Goal: Answer question/provide support: Share knowledge or assist other users

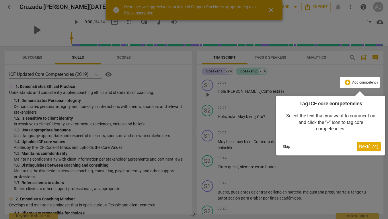
click at [288, 148] on button "Skip" at bounding box center [286, 146] width 12 height 9
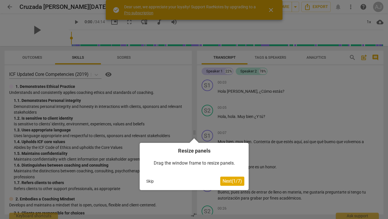
click at [148, 182] on button "Skip" at bounding box center [150, 181] width 12 height 9
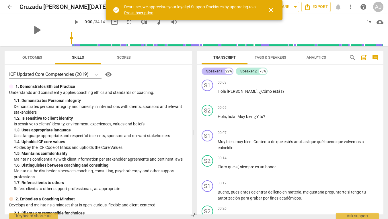
click at [215, 71] on div "Speaker 1" at bounding box center [214, 71] width 16 height 6
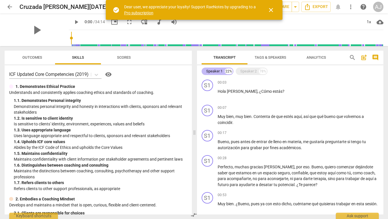
click at [215, 71] on div "Speaker 1" at bounding box center [214, 71] width 16 height 6
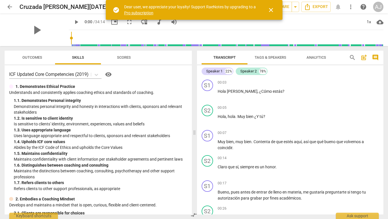
click at [271, 10] on span "close" at bounding box center [270, 10] width 7 height 7
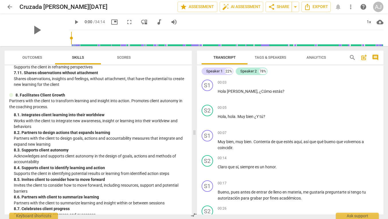
scroll to position [921, 0]
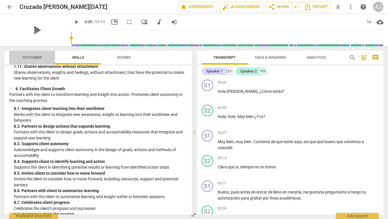
click at [32, 56] on span "Outcomes" at bounding box center [32, 57] width 20 height 4
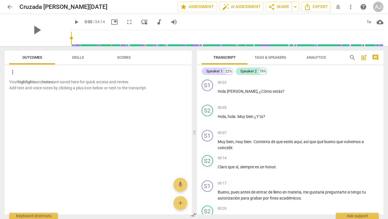
click at [124, 58] on span "Scores" at bounding box center [124, 57] width 14 height 4
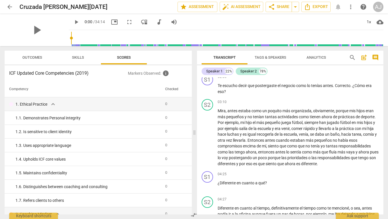
scroll to position [404, 0]
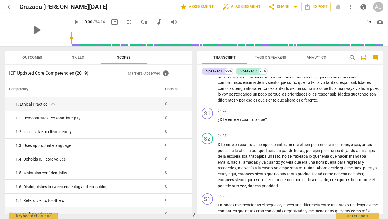
drag, startPoint x: 383, startPoint y: 103, endPoint x: 381, endPoint y: 81, distance: 21.3
click at [381, 82] on div "Transcript Tags & Speakers Analytics search post_add comment Speaker 1 22% Spea…" at bounding box center [290, 132] width 193 height 173
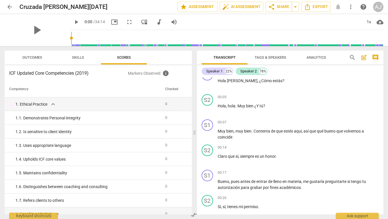
scroll to position [0, 0]
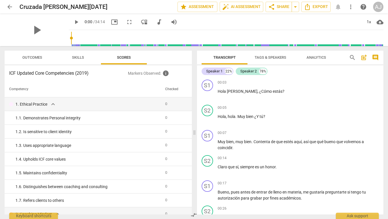
drag, startPoint x: 383, startPoint y: 81, endPoint x: 382, endPoint y: 70, distance: 11.0
click at [382, 71] on div "Transcript Tags & Speakers Analytics search post_add comment Speaker 1 22% Spea…" at bounding box center [290, 132] width 193 height 173
click at [270, 58] on span "Tags & Speakers" at bounding box center [270, 57] width 32 height 4
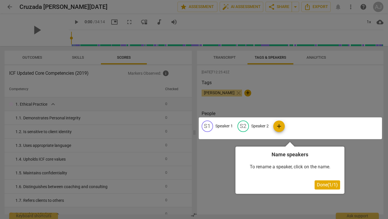
click at [227, 103] on div at bounding box center [194, 109] width 388 height 219
click at [259, 126] on div at bounding box center [289, 128] width 183 height 22
click at [276, 126] on div at bounding box center [289, 128] width 183 height 22
click at [224, 126] on div at bounding box center [289, 128] width 183 height 22
click at [218, 92] on div at bounding box center [194, 109] width 388 height 219
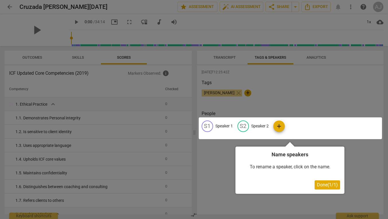
click at [321, 187] on span "Done ( 1 / 1 )" at bounding box center [327, 184] width 21 height 5
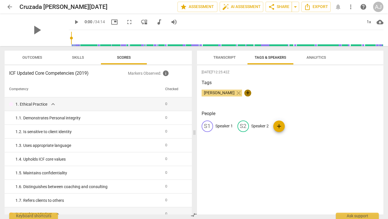
click at [244, 94] on span "+" at bounding box center [247, 93] width 7 height 7
type input "[PERSON_NAME]"
click at [303, 104] on div "Tags Admes Jordan close Laura Buenrostro check" at bounding box center [289, 92] width 177 height 26
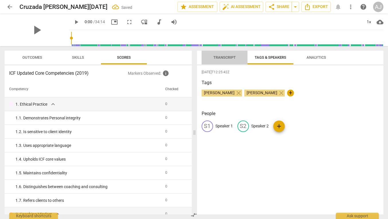
click at [224, 57] on span "Transcript" at bounding box center [224, 57] width 22 height 4
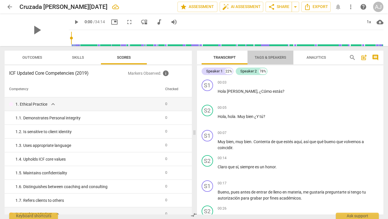
click at [269, 56] on span "Tags & Speakers" at bounding box center [270, 57] width 32 height 4
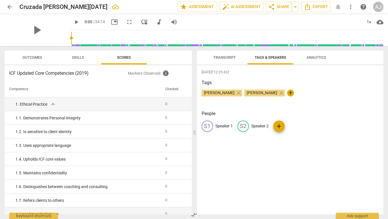
click at [317, 55] on span "Analytics" at bounding box center [315, 58] width 33 height 8
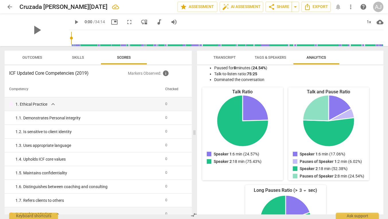
scroll to position [44, 0]
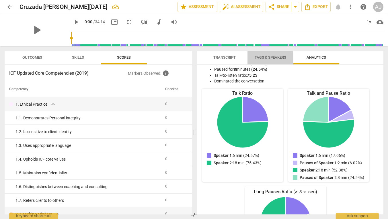
click at [264, 55] on span "Tags & Speakers" at bounding box center [270, 57] width 32 height 4
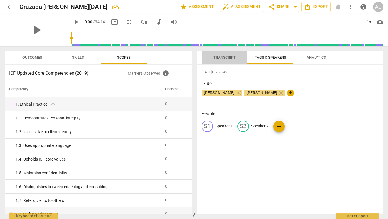
click at [226, 59] on span "Transcript" at bounding box center [224, 57] width 22 height 4
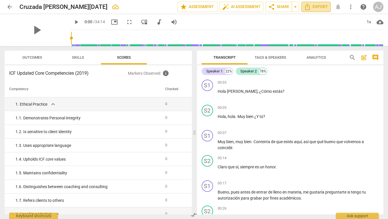
click at [317, 7] on span "Export" at bounding box center [316, 6] width 24 height 7
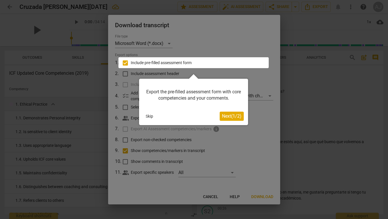
click at [229, 116] on span "Next ( 1 / 2 )" at bounding box center [231, 115] width 19 height 5
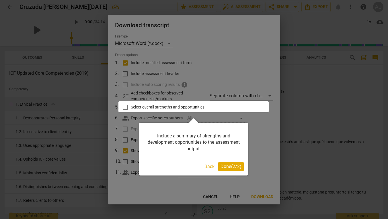
click at [227, 167] on span "Done ( 2 / 2 )" at bounding box center [230, 166] width 21 height 5
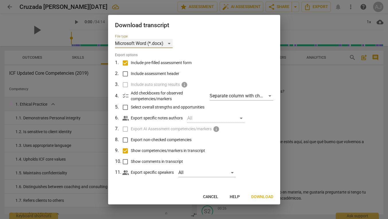
click at [171, 42] on div "Microsoft Word (*.docx)" at bounding box center [144, 43] width 58 height 9
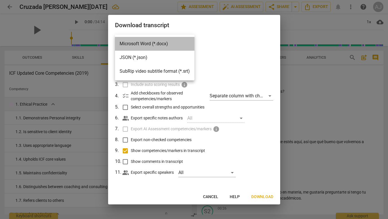
click at [171, 43] on li "Microsoft Word (*.docx)" at bounding box center [154, 44] width 79 height 14
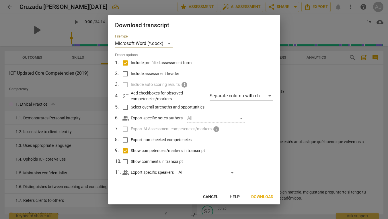
click at [260, 197] on span "Download" at bounding box center [262, 197] width 22 height 6
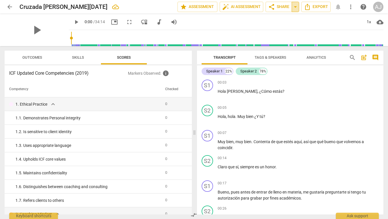
click at [295, 5] on span "arrow_drop_down" at bounding box center [295, 6] width 7 height 7
click at [304, 19] on div "play_arrow 0:00 / 34:14 picture_in_picture fullscreen move_down audiotrack volu…" at bounding box center [226, 22] width 314 height 16
click at [379, 22] on span "cloud_download" at bounding box center [379, 22] width 7 height 7
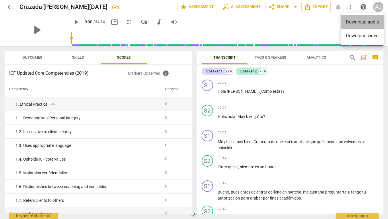
click at [368, 22] on li "Download audio" at bounding box center [362, 22] width 42 height 14
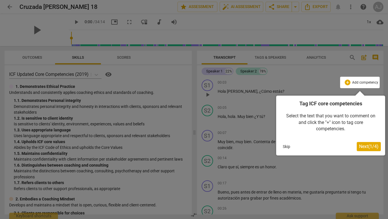
click at [286, 146] on button "Skip" at bounding box center [286, 146] width 12 height 9
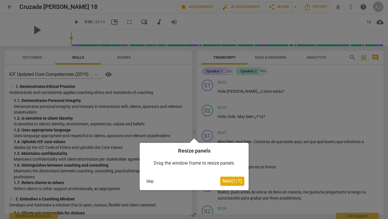
click at [225, 181] on span "Next ( 1 / 7 )" at bounding box center [231, 180] width 19 height 5
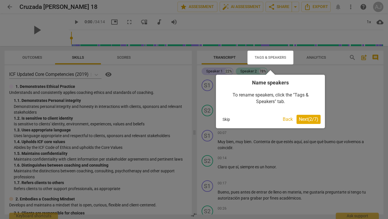
click at [301, 119] on span "Next ( 2 / 7 )" at bounding box center [307, 119] width 19 height 5
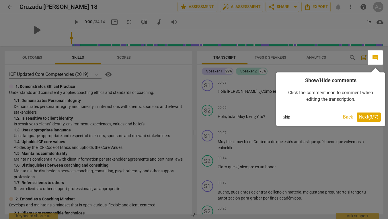
click at [366, 117] on span "Next ( 3 / 7 )" at bounding box center [368, 116] width 19 height 5
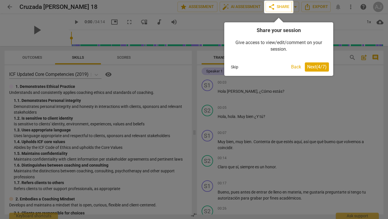
click at [310, 66] on span "Next ( 4 / 7 )" at bounding box center [316, 66] width 19 height 5
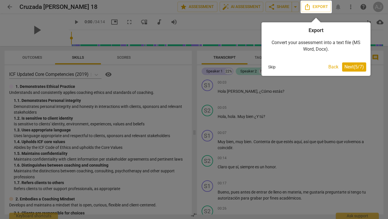
click at [352, 68] on span "Next ( 5 / 7 )" at bounding box center [353, 66] width 19 height 5
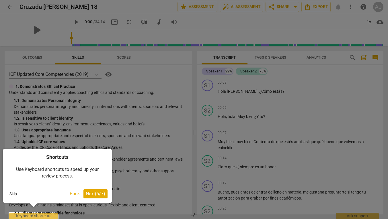
click at [93, 193] on span "Next ( 6 / 7 )" at bounding box center [95, 193] width 19 height 5
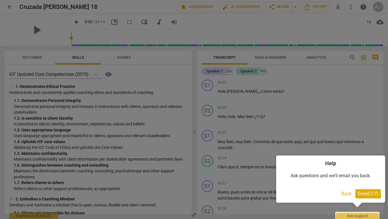
click at [362, 193] on span "Done ( 7 / 7 )" at bounding box center [367, 193] width 21 height 5
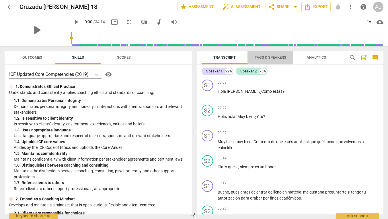
click at [273, 57] on span "Tags & Speakers" at bounding box center [270, 57] width 32 height 4
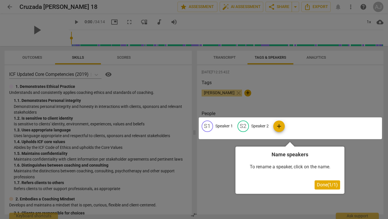
click at [323, 184] on span "Done ( 1 / 1 )" at bounding box center [327, 184] width 21 height 5
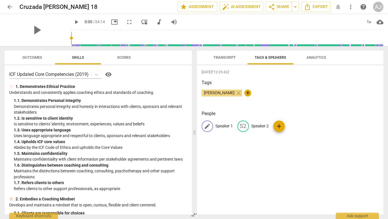
click at [209, 125] on span "edit" at bounding box center [207, 126] width 7 height 7
type input "[PERSON_NAME]"
click at [278, 128] on span "edit" at bounding box center [280, 126] width 7 height 7
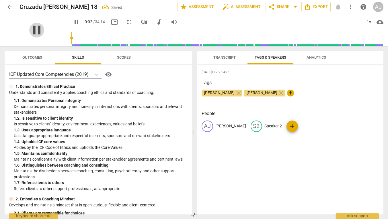
click at [33, 29] on span "pause" at bounding box center [36, 30] width 15 height 15
type input "3"
click at [253, 126] on span "edit" at bounding box center [256, 126] width 7 height 7
type input "[PERSON_NAME]"
click at [288, 154] on div "2025-08-30T12:25:42Z Tags Admes Jordan close Laura Buenrostro close + People AJ…" at bounding box center [290, 139] width 186 height 149
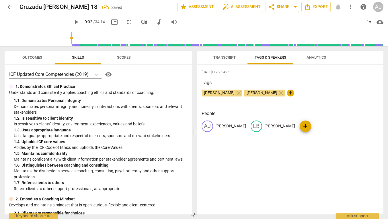
click at [225, 57] on span "Transcript" at bounding box center [224, 57] width 22 height 4
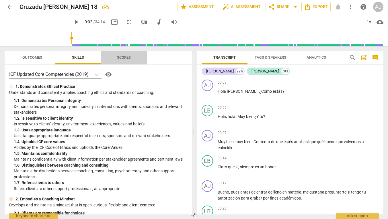
click at [121, 57] on span "Scores" at bounding box center [124, 57] width 14 height 4
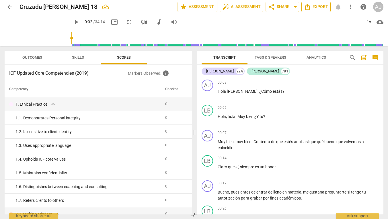
click at [314, 7] on span "Export" at bounding box center [316, 6] width 24 height 7
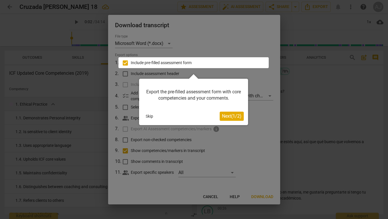
click at [148, 115] on button "Skip" at bounding box center [149, 116] width 12 height 9
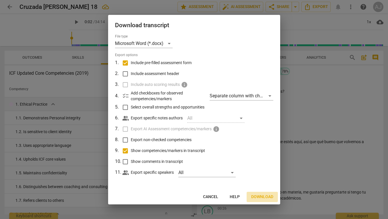
click at [259, 196] on span "Download" at bounding box center [262, 197] width 22 height 6
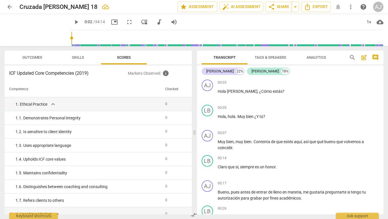
click at [108, 89] on th "Competency" at bounding box center [84, 89] width 158 height 16
click at [376, 7] on div "AJ" at bounding box center [378, 7] width 10 height 10
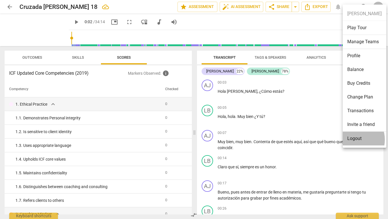
click at [352, 140] on li "Logout" at bounding box center [364, 139] width 44 height 14
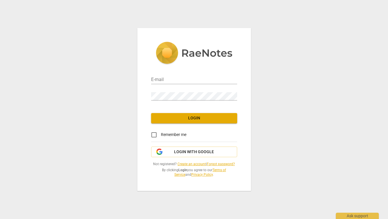
type input "[EMAIL_ADDRESS][DOMAIN_NAME]"
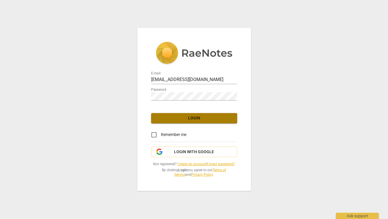
click at [182, 118] on span "Login" at bounding box center [194, 118] width 77 height 6
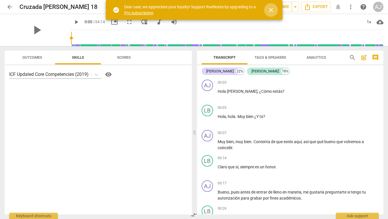
click at [270, 10] on span "close" at bounding box center [270, 10] width 7 height 7
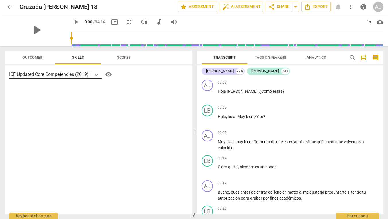
click at [97, 74] on icon at bounding box center [96, 75] width 6 height 6
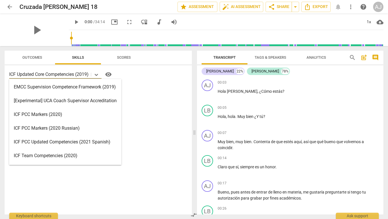
click at [131, 78] on div "ICF Updated Core Competencies (2019) selected, 9 of 15. 15 results available. U…" at bounding box center [98, 74] width 178 height 9
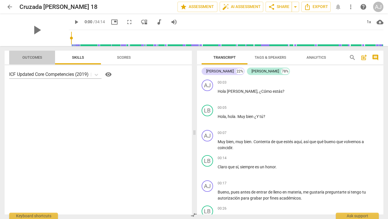
click at [30, 57] on span "Outcomes" at bounding box center [32, 57] width 20 height 4
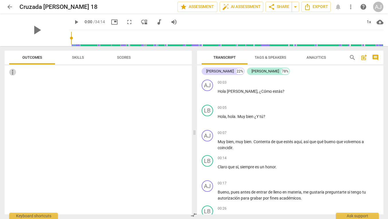
click at [12, 73] on span "more_vert" at bounding box center [12, 72] width 7 height 7
click at [63, 70] on div at bounding box center [194, 109] width 388 height 219
click at [280, 8] on span "share Share" at bounding box center [278, 6] width 21 height 7
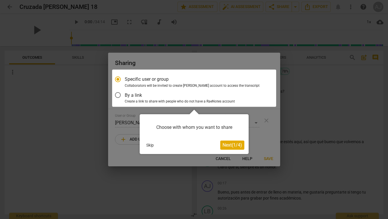
click at [228, 146] on span "Next ( 1 / 4 )" at bounding box center [231, 144] width 19 height 5
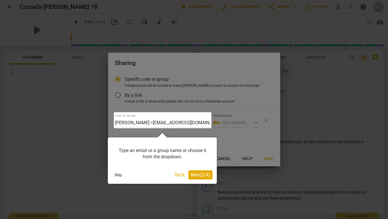
click at [199, 173] on span "Next ( 2 / 4 )" at bounding box center [199, 174] width 19 height 5
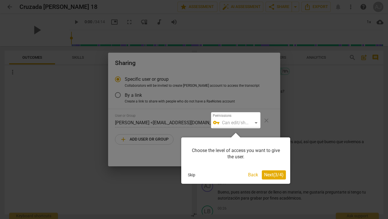
click at [266, 174] on span "Next ( 3 / 4 )" at bounding box center [273, 174] width 19 height 5
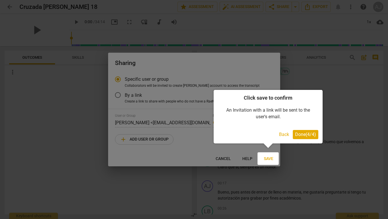
click at [299, 138] on button "Done ( 4 / 4 )" at bounding box center [304, 134] width 25 height 9
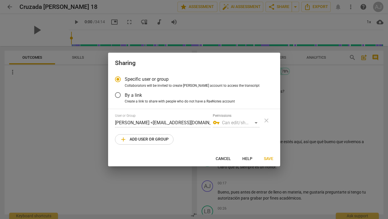
click at [256, 122] on div "vpn_key Can edit/share" at bounding box center [236, 122] width 47 height 9
click at [148, 139] on span "add Add user or group" at bounding box center [144, 139] width 49 height 7
radio input "false"
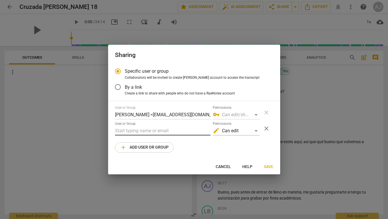
click at [147, 131] on input "text" at bounding box center [162, 130] width 95 height 9
type input "p"
type input "[EMAIL_ADDRESS][DOMAIN_NAME]"
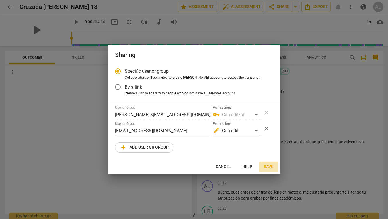
click at [270, 166] on span "Save" at bounding box center [268, 167] width 9 height 6
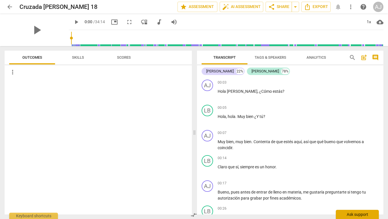
click at [354, 214] on div "Ask support" at bounding box center [356, 214] width 43 height 9
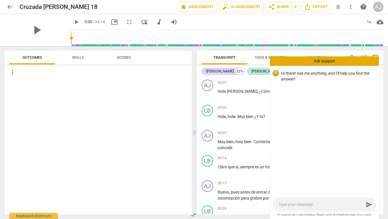
type textarea "h"
type textarea "hi"
type textarea "hi."
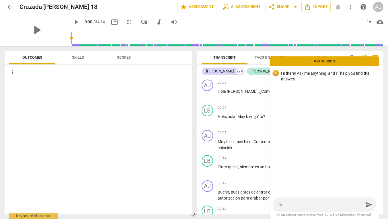
type textarea "hi."
type textarea "hi. w"
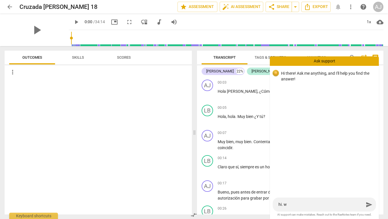
type textarea "hi. wh"
type textarea "hi. why"
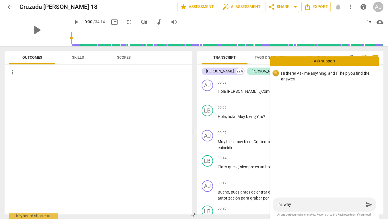
type textarea "hi. why"
type textarea "hi. why I"
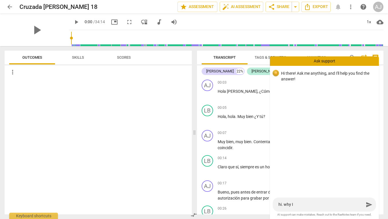
type textarea "hi. why I d"
type textarea "hi. why I do"
type textarea "hi. why I don"
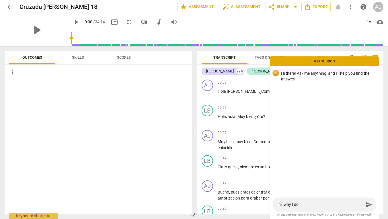
type textarea "hi. why I don"
type textarea "hi. why I don'"
type textarea "hi. why I don't"
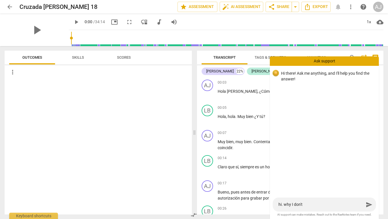
type textarea "hi. why I don't"
type textarea "hi. why I don't s"
type textarea "hi. why I don't se"
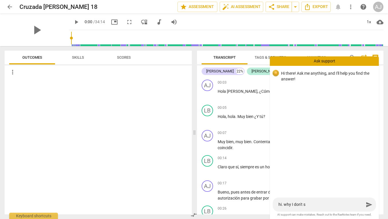
type textarea "hi. why I don't se"
type textarea "hi. why I don't see"
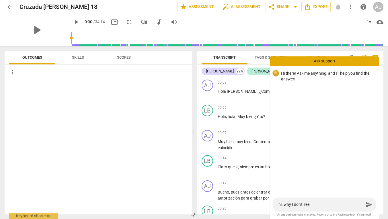
type textarea "hi. why I don't see t"
type textarea "hi. why I don't see th"
type textarea "hi. why I don't see the"
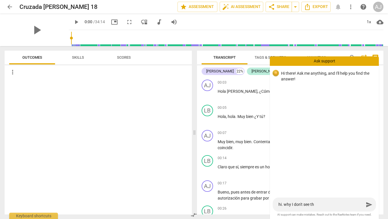
type textarea "hi. why I don't see the"
type textarea "hi. why I don't see the c"
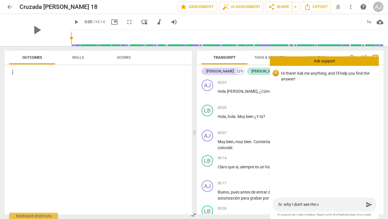
type textarea "hi. why I don't see the co"
type textarea "hi. why I don't see the com"
type textarea "hi. why I don't see the comp"
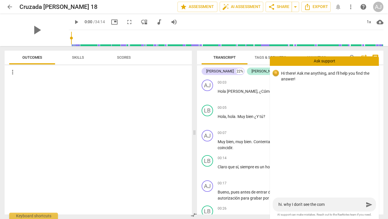
type textarea "hi. why I don't see the comp"
type textarea "hi. why I don't see the compe"
type textarea "hi. why I don't see the compet"
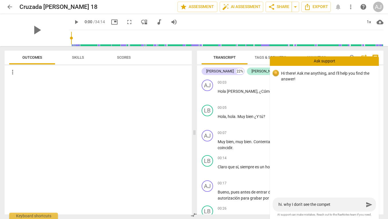
type textarea "hi. why I don't see the compete"
type textarea "hi. why I don't see the competen"
type textarea "hi. why I don't see the competenc"
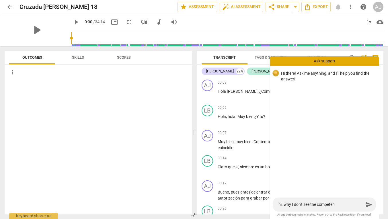
type textarea "hi. why I don't see the competenc"
type textarea "hi. why I don't see the competenci"
type textarea "hi. why I don't see the competenc"
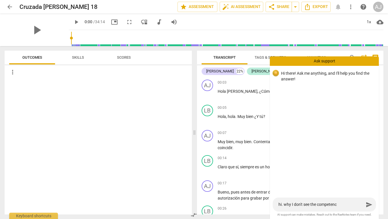
type textarea "hi. why I don't see the competen"
type textarea "hi. why I don't see the compete"
type textarea "hi. why I don't see the competen"
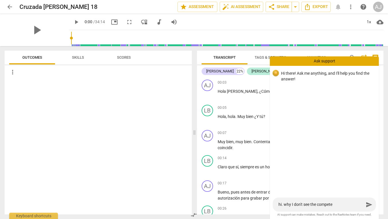
type textarea "hi. why I don't see the competen"
type textarea "hi. why I don't see the competenc"
type textarea "hi. why I don't see the competenci"
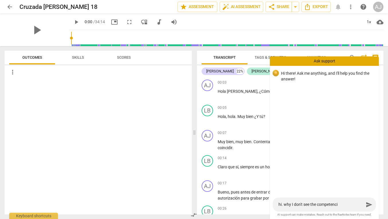
type textarea "hi. why I don't see the competencie"
type textarea "hi. why I don't see the competencies"
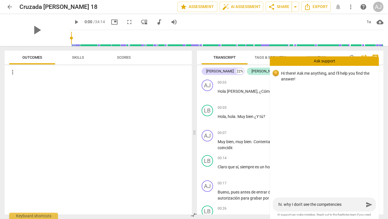
type textarea "hi. why I don't see the competencies"
type textarea "hi. why I don't see the competencies a"
type textarea "hi. why I don't see the competencies an"
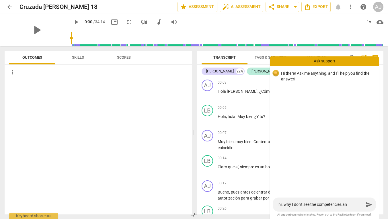
type textarea "hi. why I don't see the competencies [PERSON_NAME]"
type textarea "hi. why I don't see the competencies anal"
type textarea "hi. why I don't see the competencies analy"
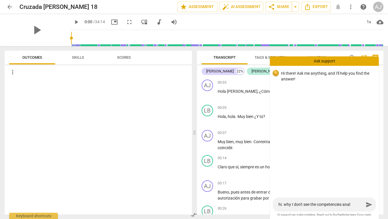
type textarea "hi. why I don't see the competencies analy"
type textarea "hi. why I don't see the competencies analys"
type textarea "hi. why I don't see the competencies analysi"
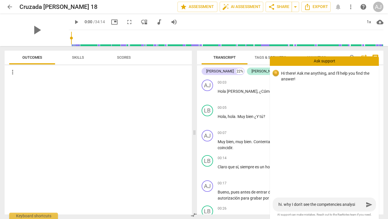
type textarea "hi. why I don't see the competencies analysis"
type textarea "hi. why I don't see the competencies analysis f"
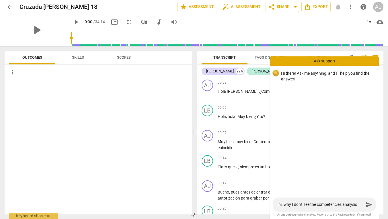
type textarea "hi. why I don't see the competencies analysis f"
type textarea "hi. why I don't see the competencies analysis fr"
type textarea "hi. why I don't see the competencies analysis fri"
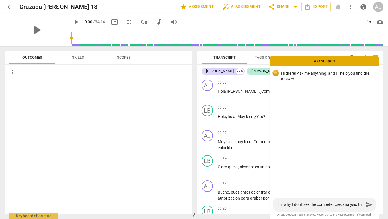
type textarea "hi. why I don't see the competencies analysis frim"
type textarea "hi. why I don't see the competencies analysis from"
type textarea "hi. why I don't see the competencies analysis from m"
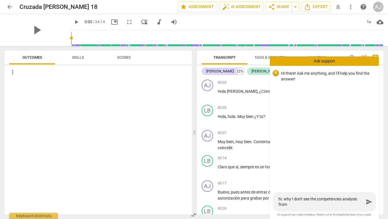
type textarea "hi. why I don't see the competencies analysis from m"
type textarea "hi. why I don't see the competencies analysis from my"
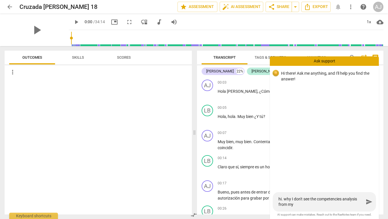
type textarea "hi. why I don't see the competencies analysis from my t"
type textarea "hi. why I don't see the competencies analysis from my tr"
type textarea "hi. why I don't see the competencies analysis from my tra"
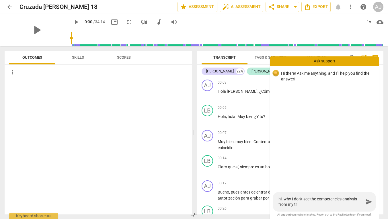
type textarea "hi. why I don't see the competencies analysis from my tra"
type textarea "hi. why I don't see the competencies analysis from [PERSON_NAME]"
type textarea "hi. why I don't see the competencies analysis from my trans"
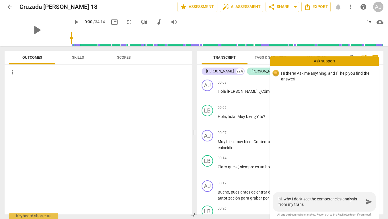
type textarea "hi. why I don't see the competencies analysis from my transc"
type textarea "hi. why I don't see the competencies analysis from my transcr"
type textarea "hi. why I don't see the competencies analysis from my transcri"
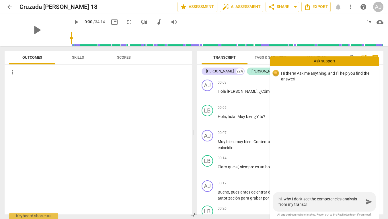
type textarea "hi. why I don't see the competencies analysis from my transcri"
type textarea "hi. why I don't see the competencies analysis from my transcrip"
type textarea "hi. why I don't see the competencies analysis from my transcript"
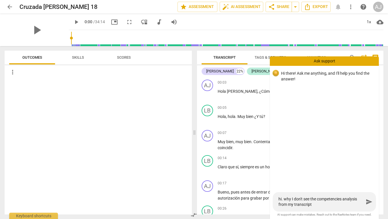
type textarea "hi. why I don't see the competencies analysis from my transcript?"
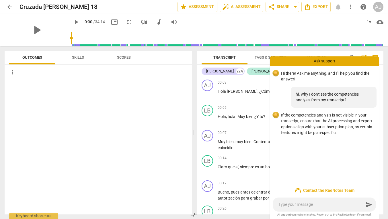
type textarea "t"
type textarea "th"
type textarea "thi"
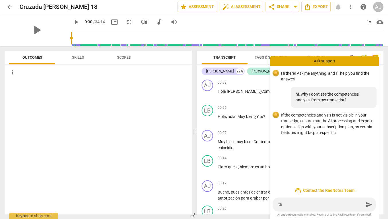
type textarea "thi"
type textarea "this"
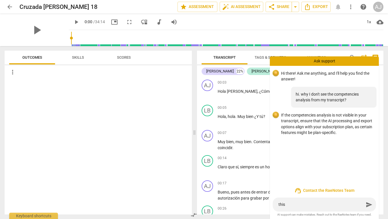
type textarea "this i"
type textarea "this is"
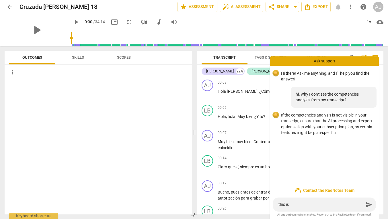
type textarea "this is"
type textarea "this is n"
type textarea "this is no"
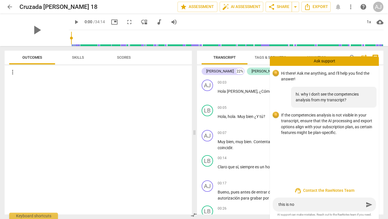
type textarea "this is not"
type textarea "this is not t"
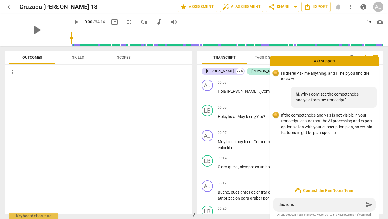
type textarea "this is not t"
type textarea "this is not th"
type textarea "this is not the"
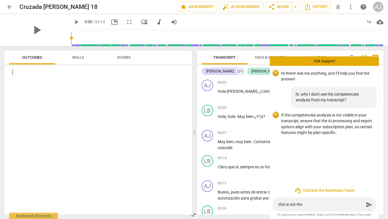
type textarea "this is not the"
type textarea "this is not the f"
type textarea "this is not the fi"
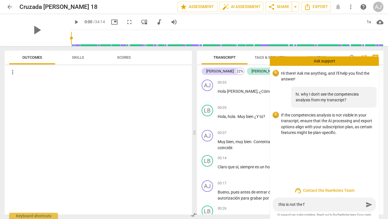
type textarea "this is not the fi"
type textarea "this is not the fir"
type textarea "this is not the firs"
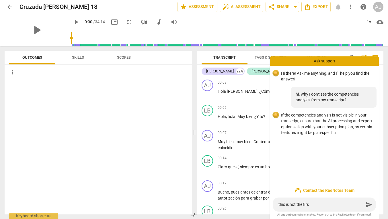
type textarea "this is not the first"
type textarea "this is not the first o"
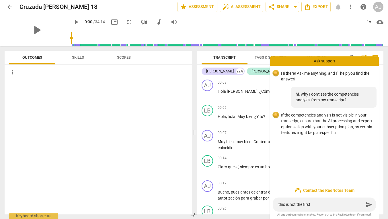
type textarea "this is not the first o"
type textarea "this is not the first on"
type textarea "this is not the first one"
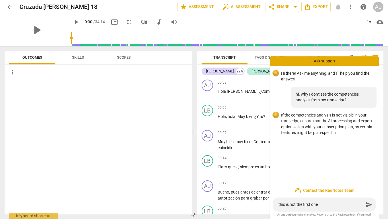
type textarea "this is not the first one"
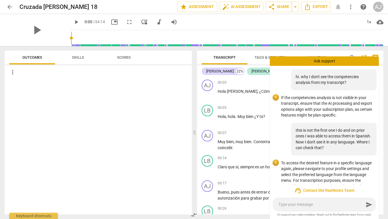
scroll to position [56, 0]
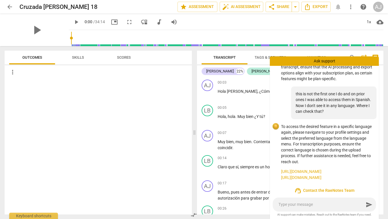
click at [378, 8] on div "AJ" at bounding box center [378, 7] width 10 height 10
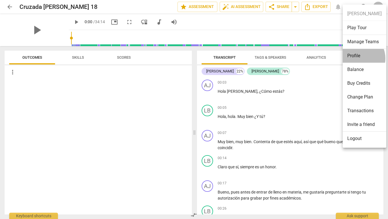
click at [357, 58] on li "Profile" at bounding box center [364, 56] width 44 height 14
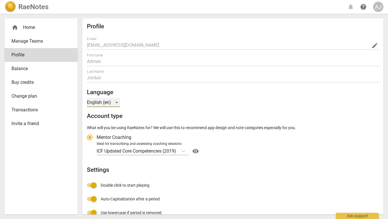
click at [116, 102] on div "English (en)" at bounding box center [103, 102] width 33 height 9
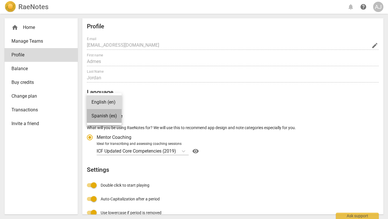
click at [102, 117] on li "Spanish (es)" at bounding box center [104, 116] width 35 height 14
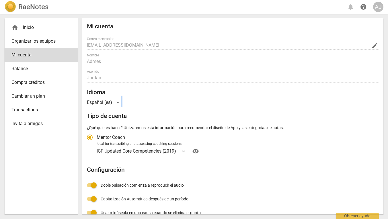
drag, startPoint x: 381, startPoint y: 92, endPoint x: 379, endPoint y: 107, distance: 15.6
click at [379, 107] on div "Mi cuenta Correo electrónico [EMAIL_ADDRESS][DOMAIN_NAME] edit Nombre Admes Ape…" at bounding box center [232, 116] width 301 height 196
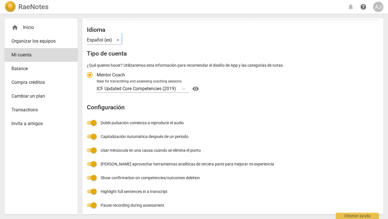
scroll to position [63, 0]
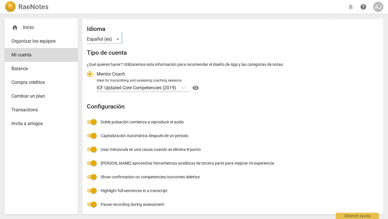
click at [334, 45] on div "Mi cuenta Correo electrónico [EMAIL_ADDRESS][DOMAIN_NAME] edit Nombre Admes Ape…" at bounding box center [233, 86] width 292 height 252
click at [378, 5] on div "AJ" at bounding box center [378, 7] width 10 height 10
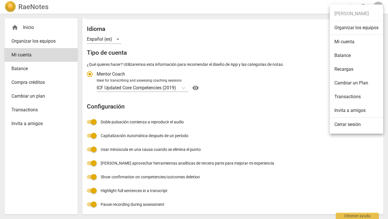
click at [256, 103] on div at bounding box center [194, 109] width 388 height 219
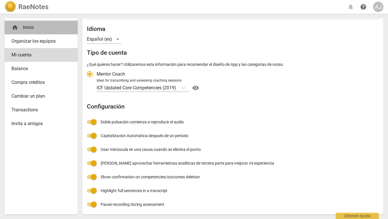
click at [30, 26] on div "home Inicio" at bounding box center [38, 27] width 55 height 7
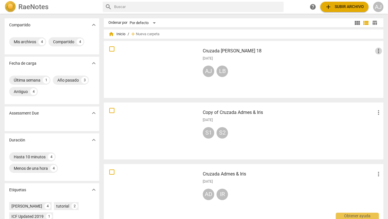
click at [377, 51] on span "more_vert" at bounding box center [378, 51] width 7 height 7
click at [294, 66] on div at bounding box center [194, 109] width 388 height 219
click at [218, 52] on h3 "Cruzada [PERSON_NAME] 18" at bounding box center [289, 51] width 172 height 7
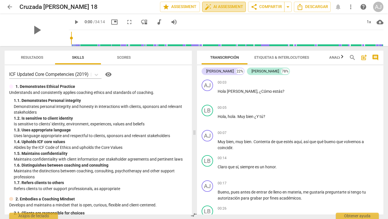
click at [223, 7] on span "auto_fix_high AI Assessment" at bounding box center [224, 6] width 38 height 7
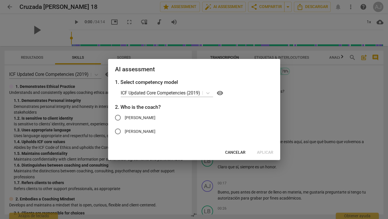
click at [118, 118] on input "[PERSON_NAME]" at bounding box center [118, 118] width 14 height 14
click at [262, 153] on span "Aplicar" at bounding box center [265, 153] width 16 height 6
